Goal: Task Accomplishment & Management: Manage account settings

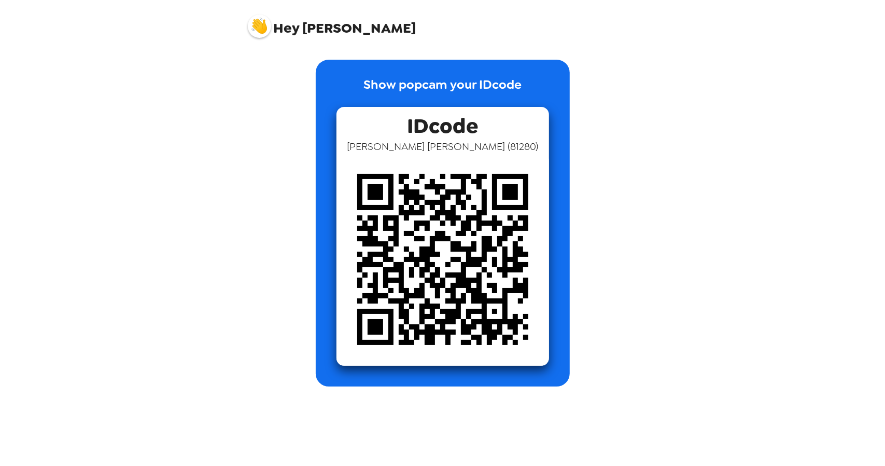
click at [415, 193] on img at bounding box center [442, 259] width 213 height 213
click at [263, 31] on img at bounding box center [259, 26] width 23 height 23
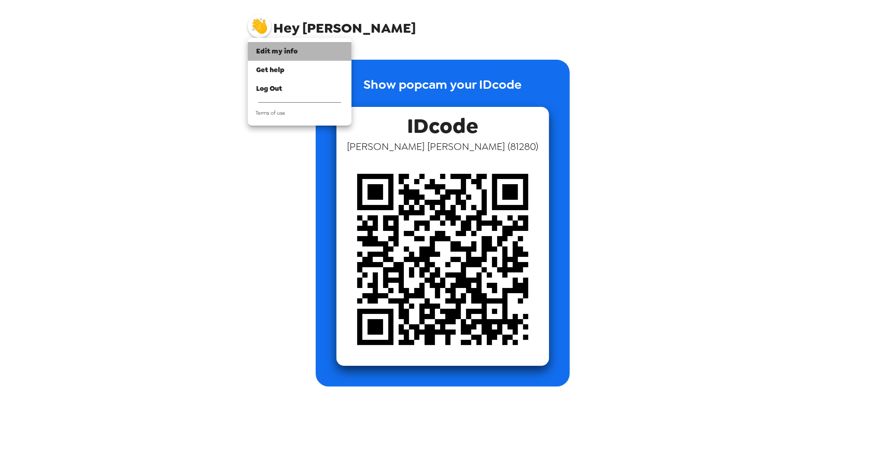
click at [278, 57] on li "Edit my info" at bounding box center [300, 51] width 104 height 19
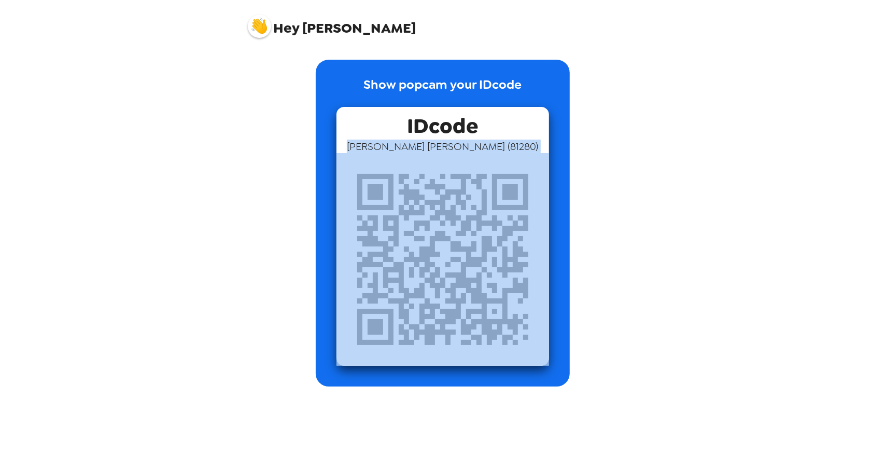
drag, startPoint x: 293, startPoint y: 171, endPoint x: 566, endPoint y: 284, distance: 295.6
click at [566, 284] on div "Show popcam your IDcode IDcode Brennen Moyer ( 81280 )" at bounding box center [443, 223] width 394 height 327
drag, startPoint x: 389, startPoint y: 243, endPoint x: 517, endPoint y: 291, distance: 136.1
click at [517, 291] on img at bounding box center [442, 259] width 213 height 213
click at [454, 261] on img at bounding box center [442, 259] width 213 height 213
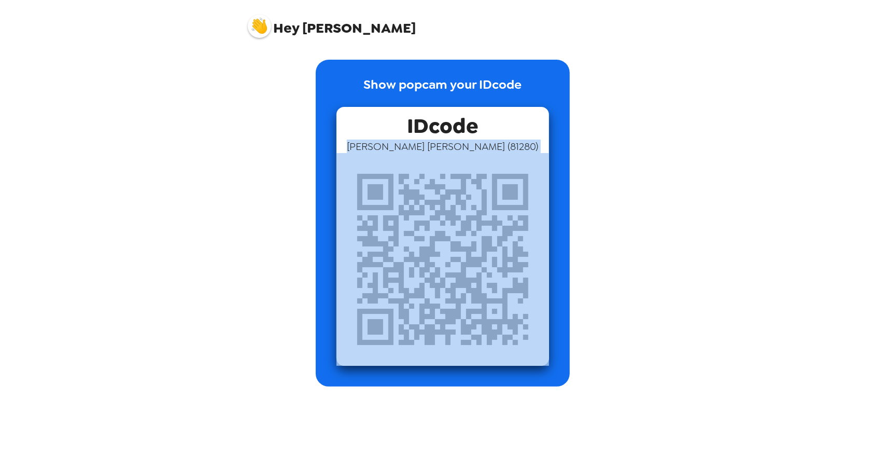
click at [469, 178] on img at bounding box center [442, 259] width 213 height 213
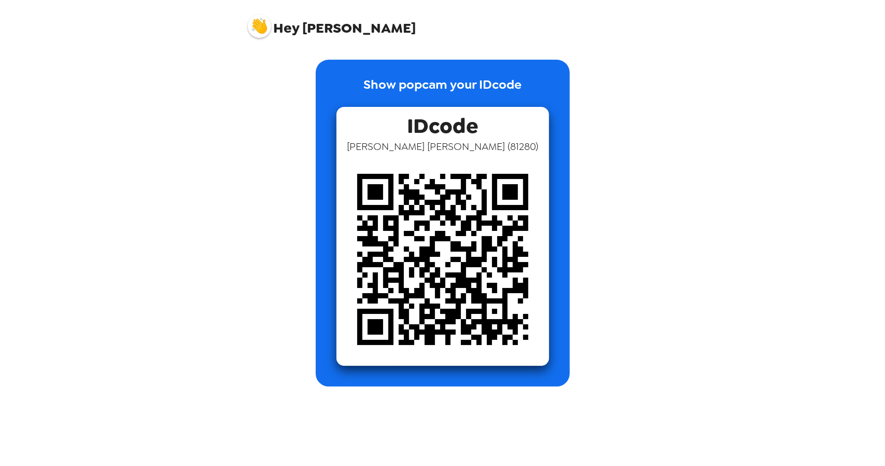
click at [475, 124] on span "IDcode" at bounding box center [442, 123] width 71 height 33
click at [477, 212] on img at bounding box center [442, 259] width 213 height 213
